Goal: Navigation & Orientation: Find specific page/section

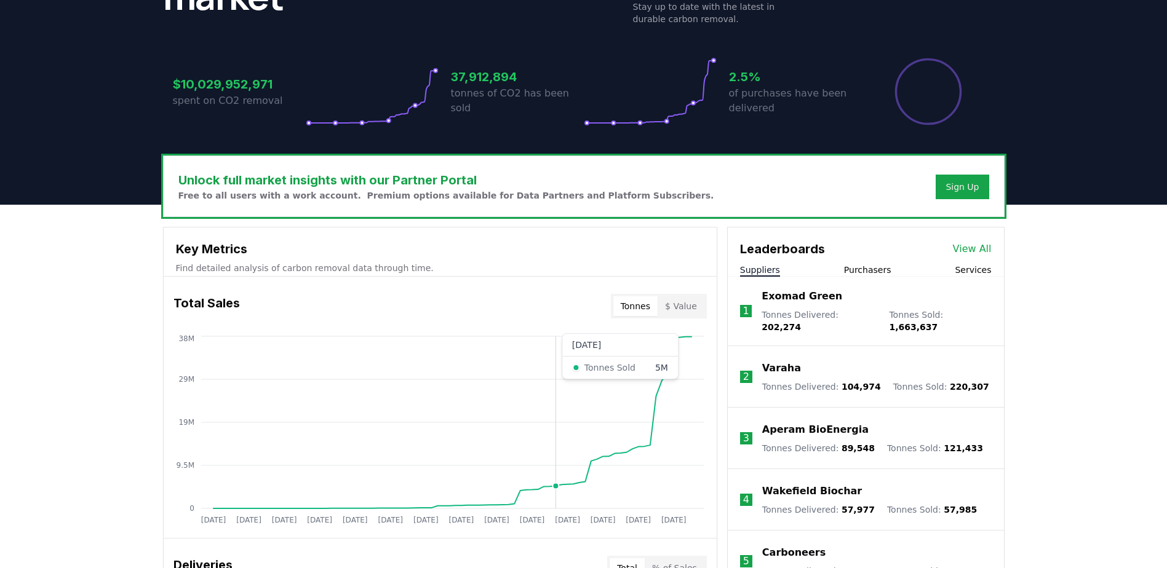
scroll to position [246, 0]
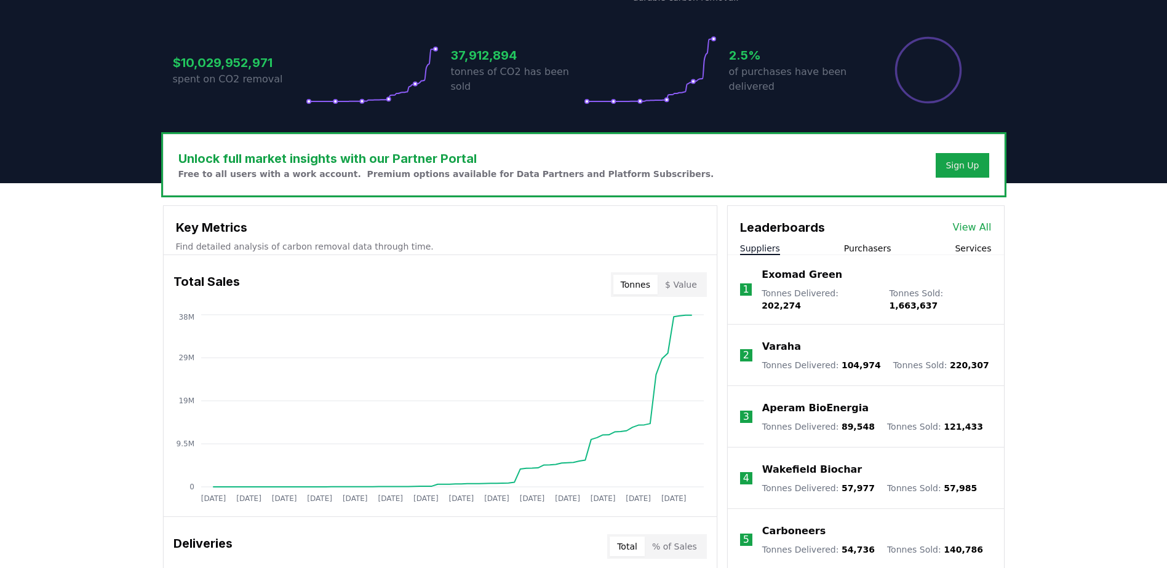
click at [979, 227] on link "View All" at bounding box center [972, 227] width 39 height 15
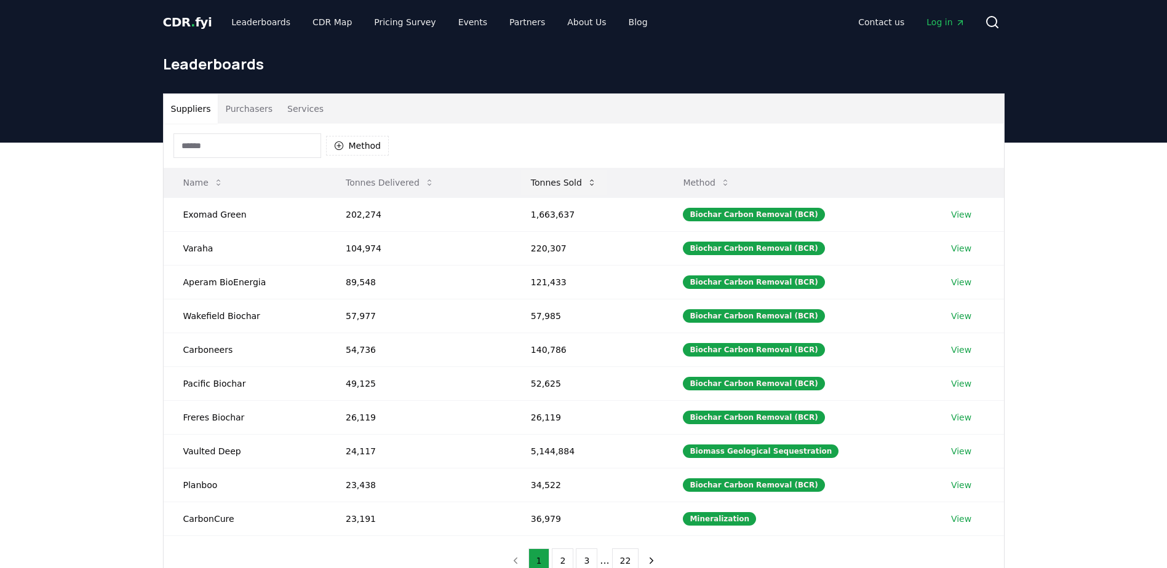
click at [597, 182] on icon at bounding box center [592, 183] width 10 height 10
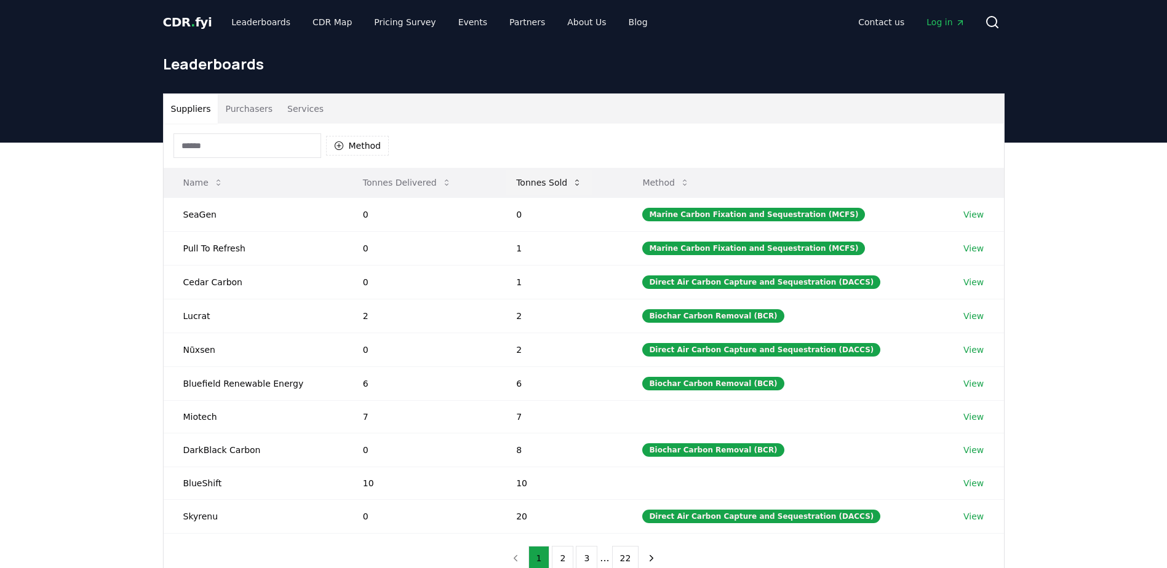
click at [575, 178] on icon at bounding box center [577, 183] width 10 height 10
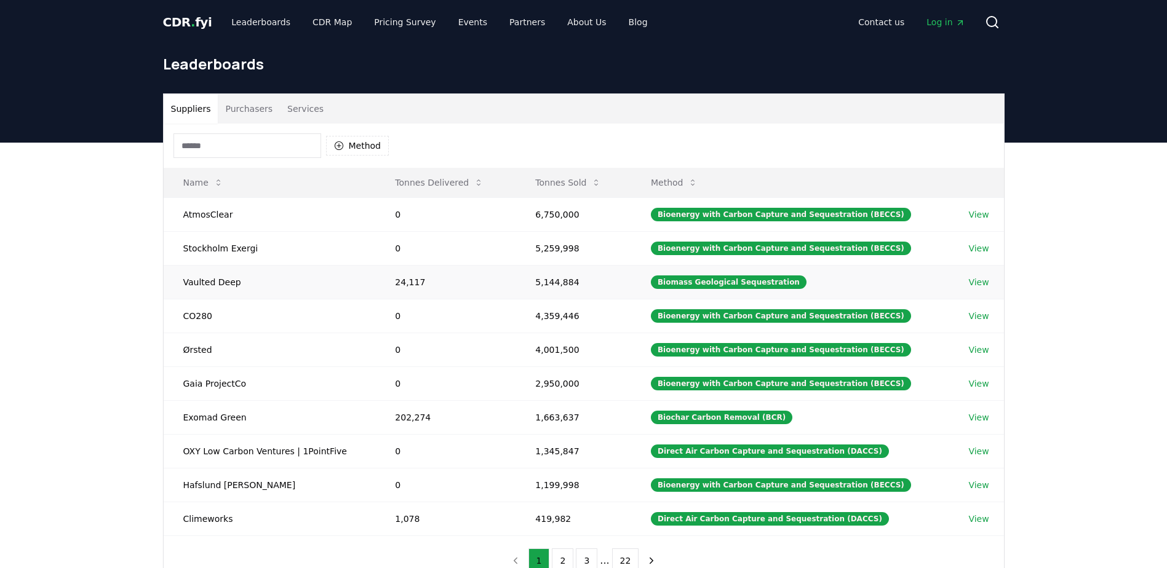
click at [980, 284] on link "View" at bounding box center [978, 282] width 20 height 12
